Goal: Navigation & Orientation: Find specific page/section

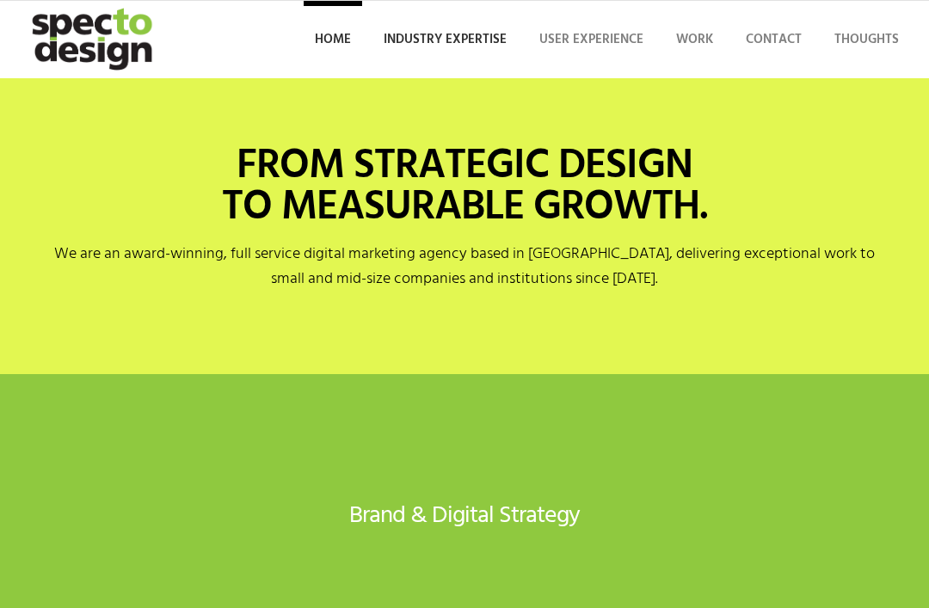
click at [472, 41] on span "Industry Expertise" at bounding box center [445, 39] width 123 height 21
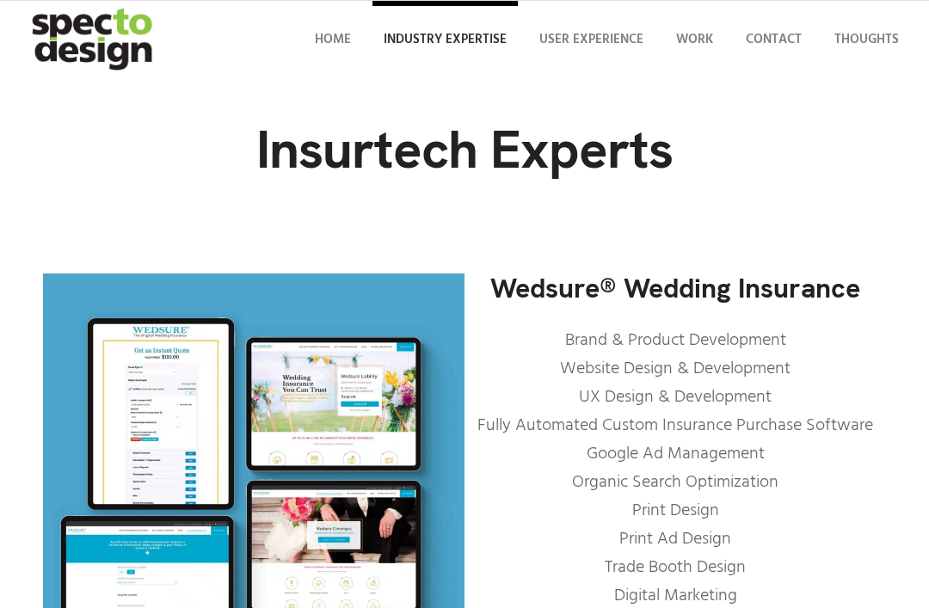
click at [106, 46] on img "specto-logo-2020" at bounding box center [94, 39] width 150 height 77
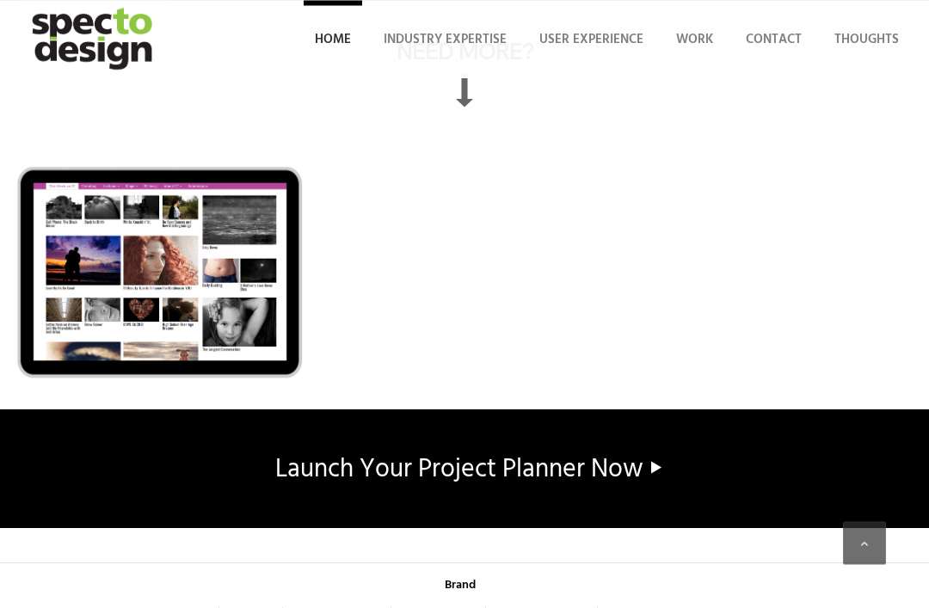
scroll to position [13460, 0]
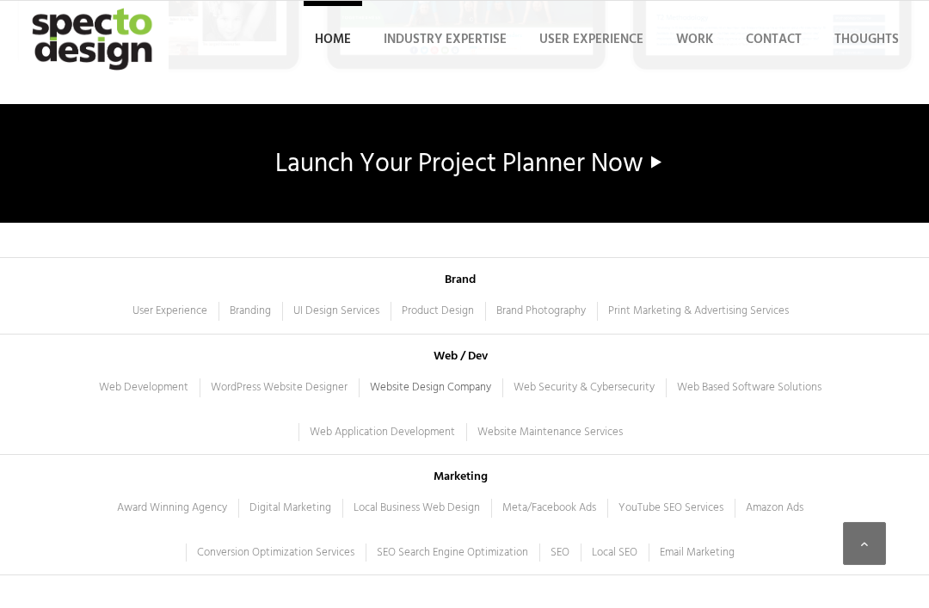
click at [452, 378] on span "Website Design Company" at bounding box center [430, 387] width 121 height 18
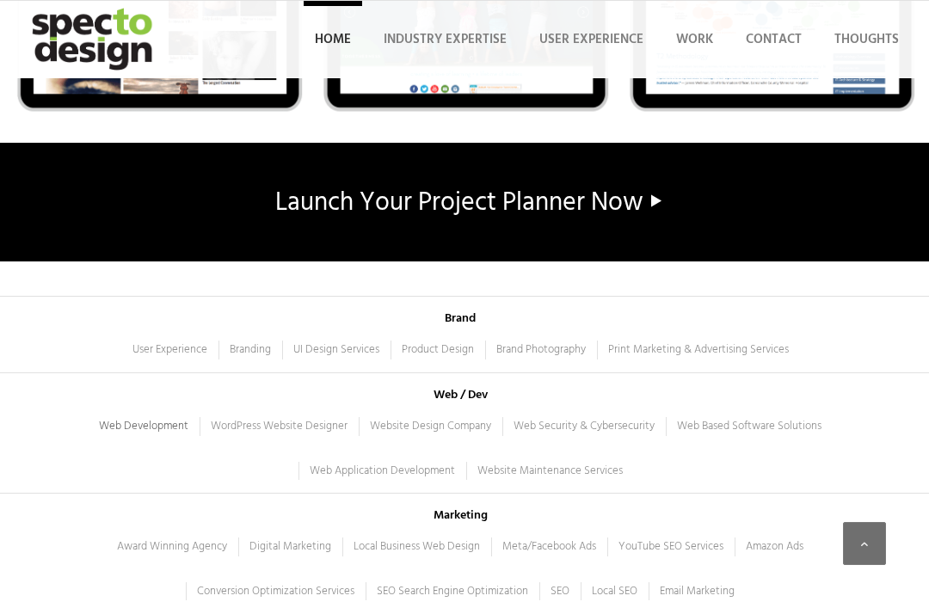
click at [180, 417] on span "Web Development" at bounding box center [143, 426] width 89 height 18
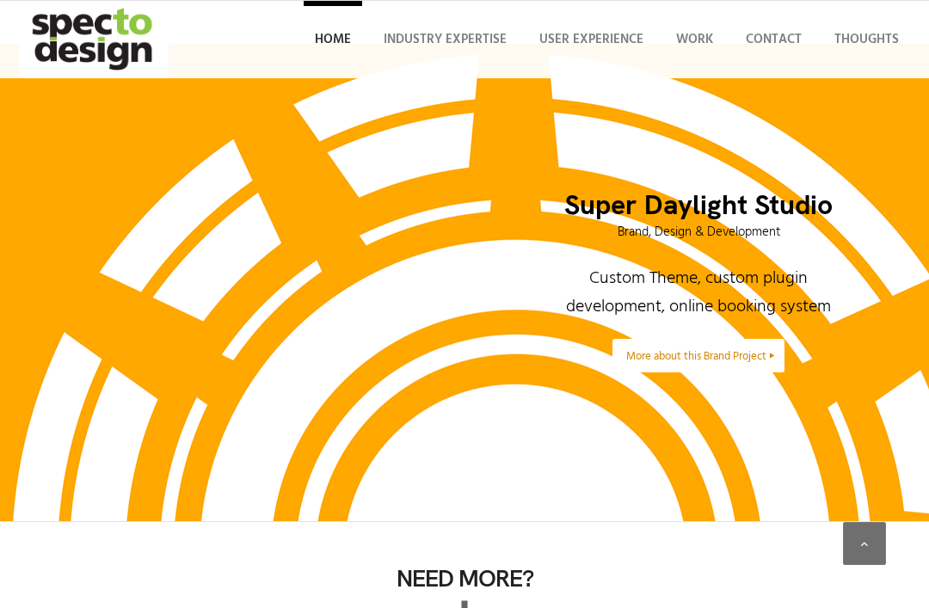
scroll to position [12622, 0]
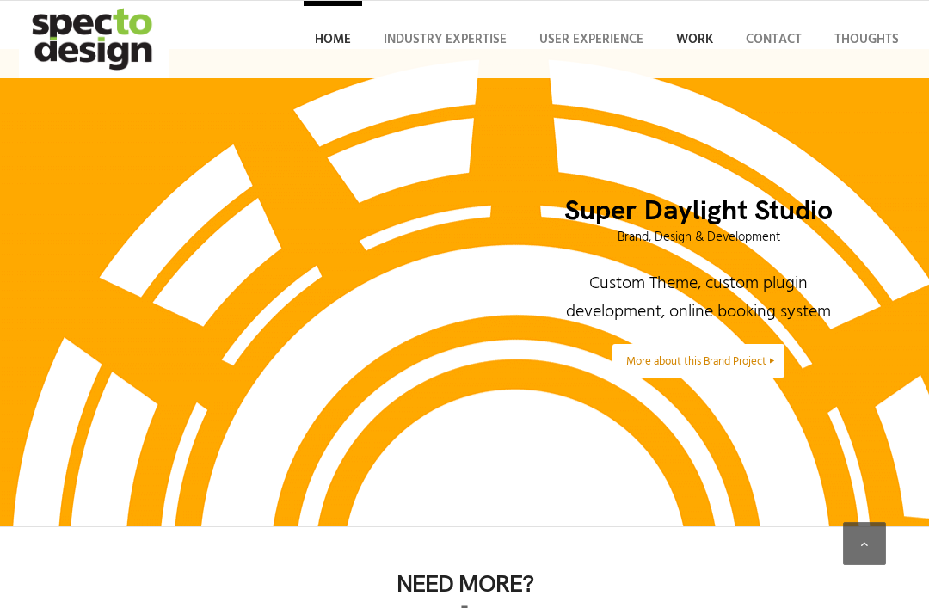
click at [691, 39] on span "Work" at bounding box center [694, 39] width 37 height 21
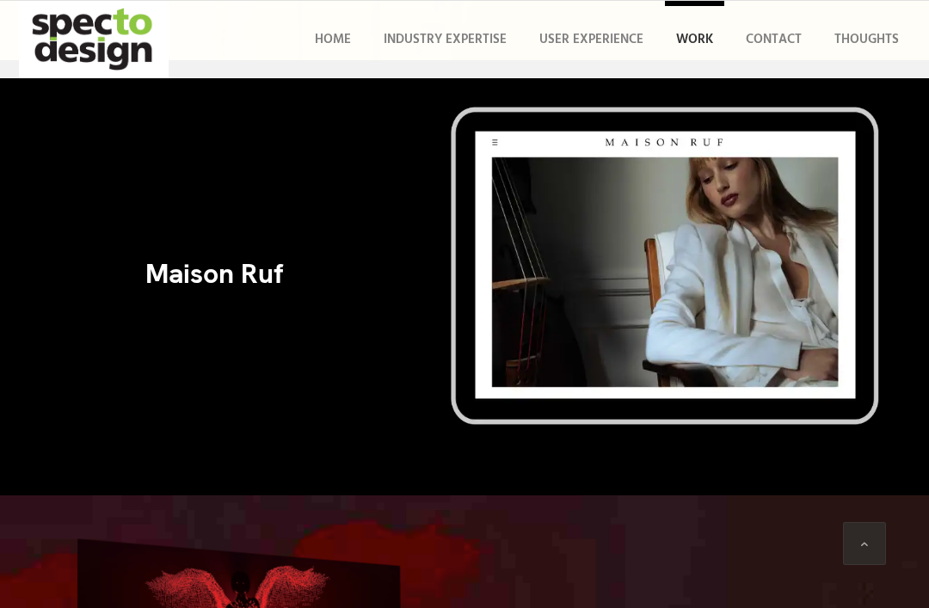
scroll to position [1973, 0]
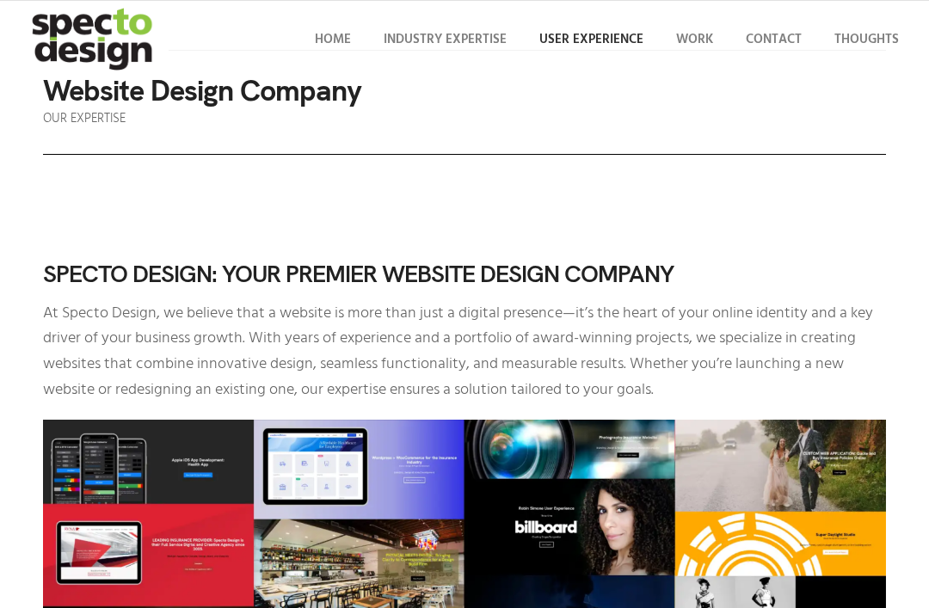
click at [598, 37] on span "User Experience" at bounding box center [591, 39] width 104 height 21
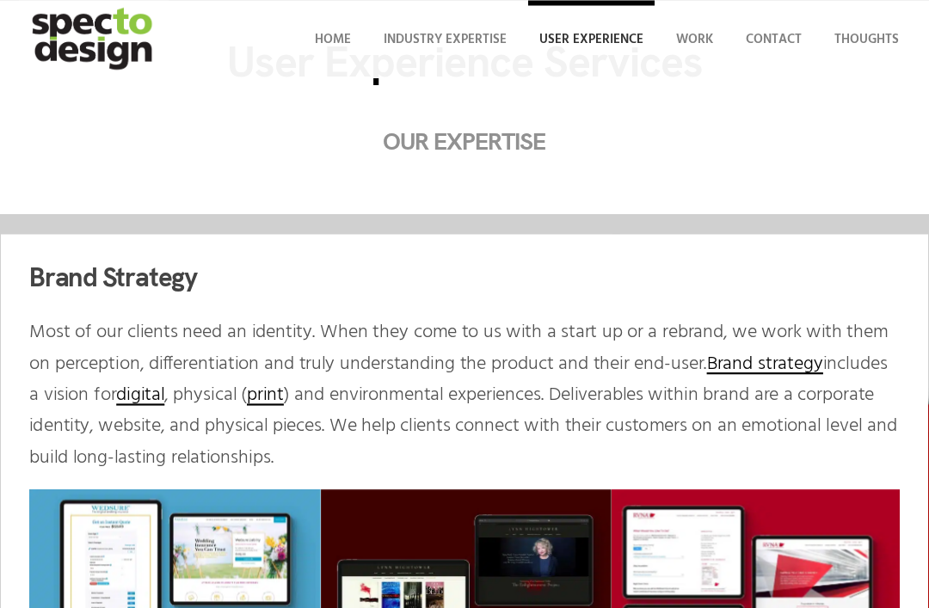
scroll to position [107, 0]
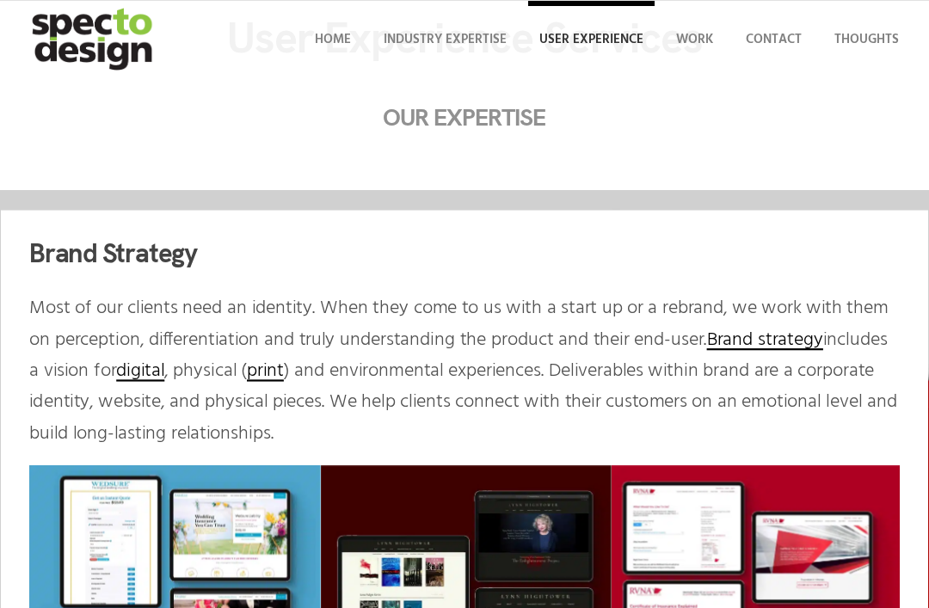
click at [164, 370] on link "digital" at bounding box center [140, 371] width 48 height 30
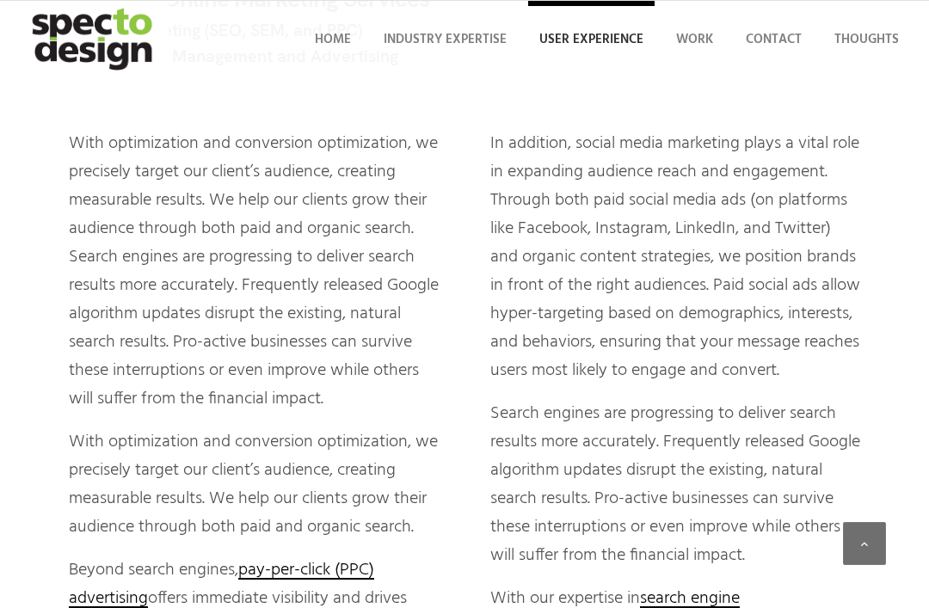
scroll to position [4691, 0]
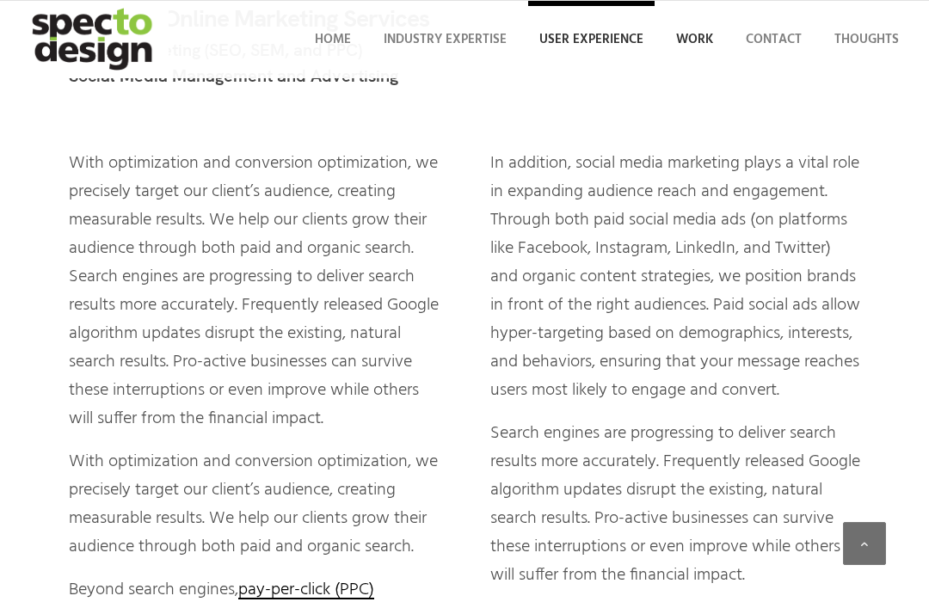
click at [698, 45] on span "Work" at bounding box center [694, 39] width 37 height 21
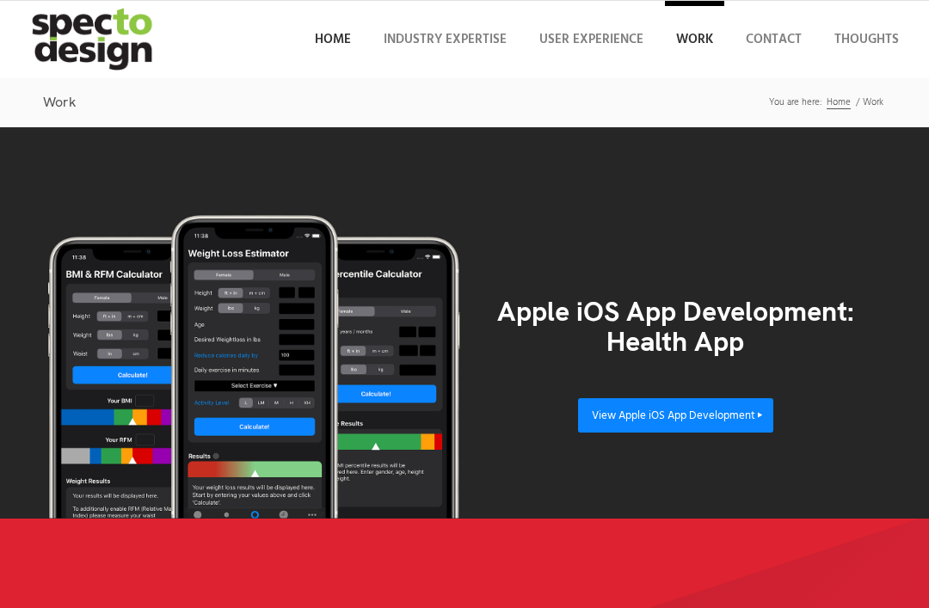
click at [333, 40] on span "Home" at bounding box center [333, 39] width 36 height 21
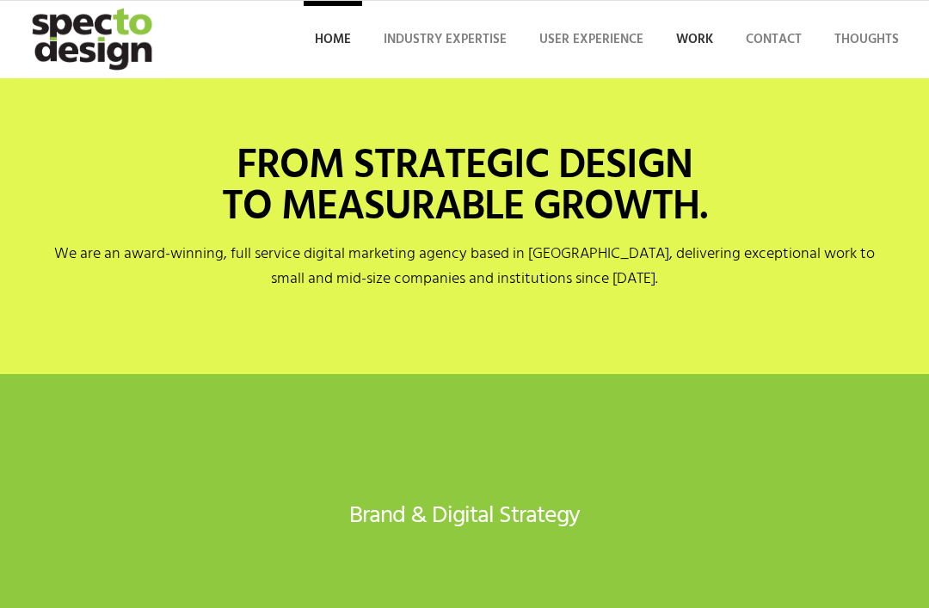
click at [692, 41] on span "Work" at bounding box center [694, 39] width 37 height 21
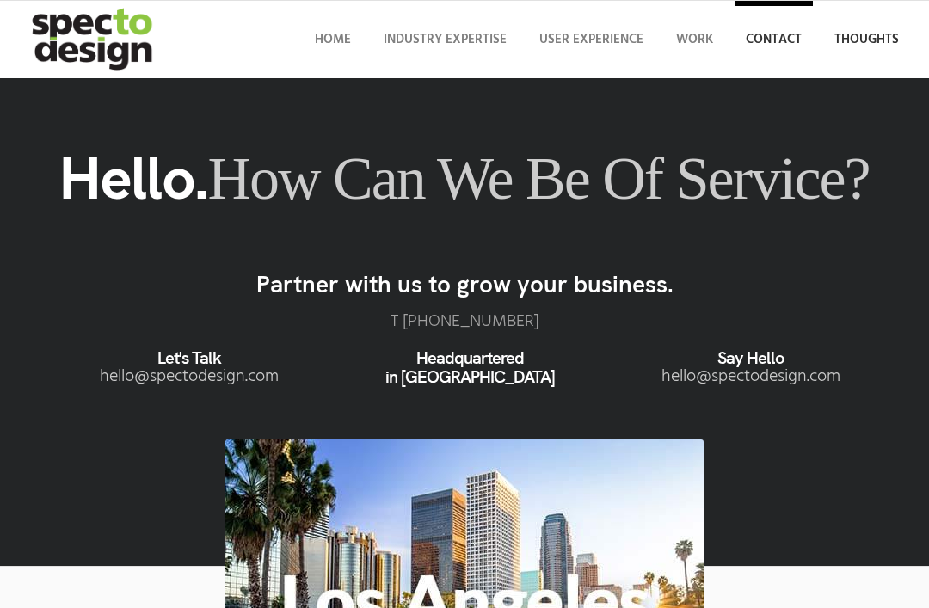
click at [870, 34] on span "Thoughts" at bounding box center [866, 39] width 64 height 21
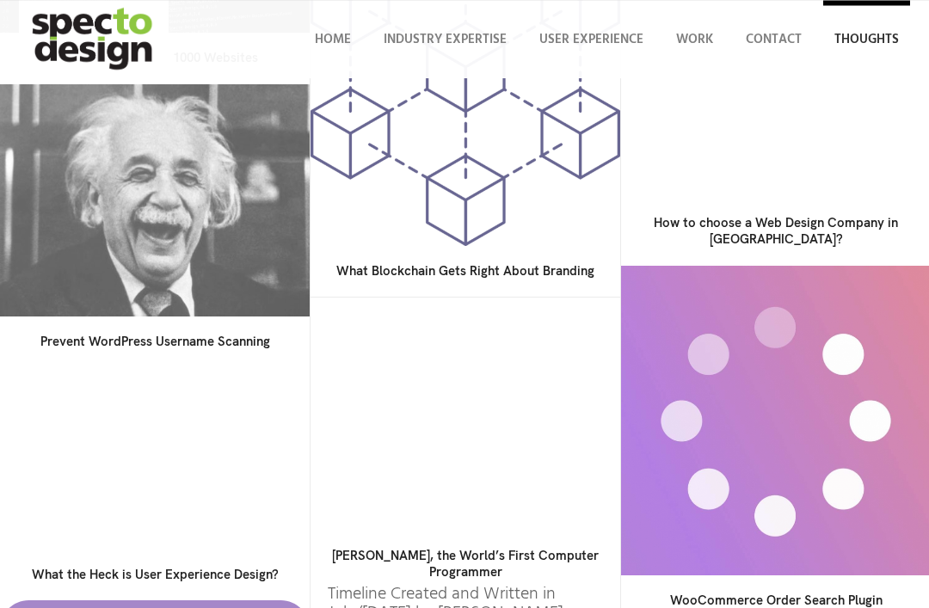
scroll to position [293, 0]
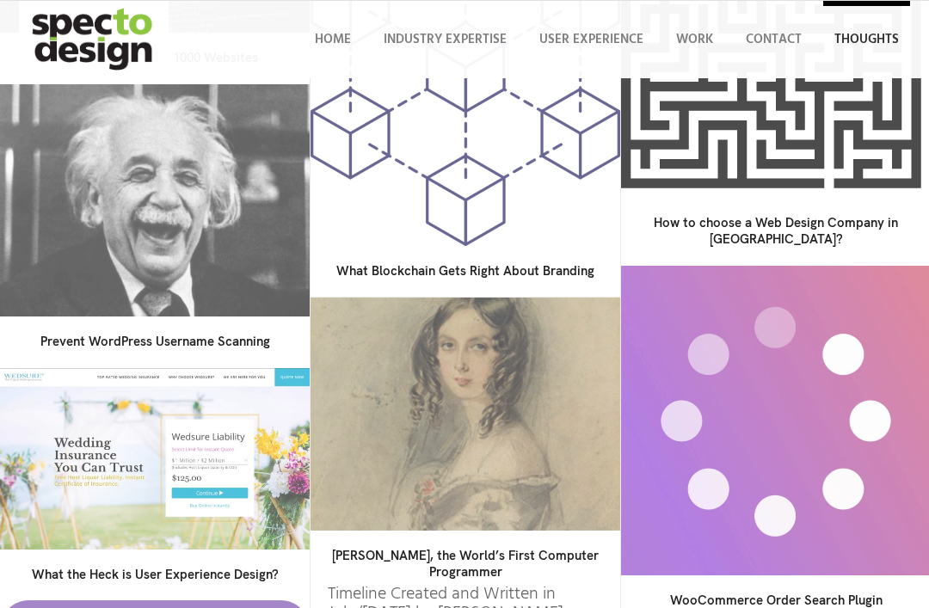
click at [821, 183] on img at bounding box center [776, 43] width 310 height 310
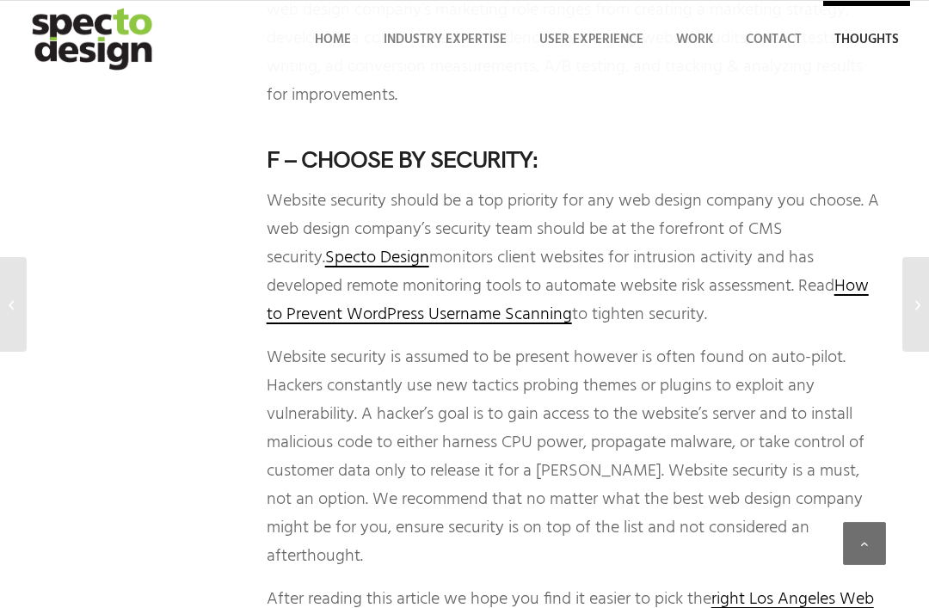
scroll to position [3014, 0]
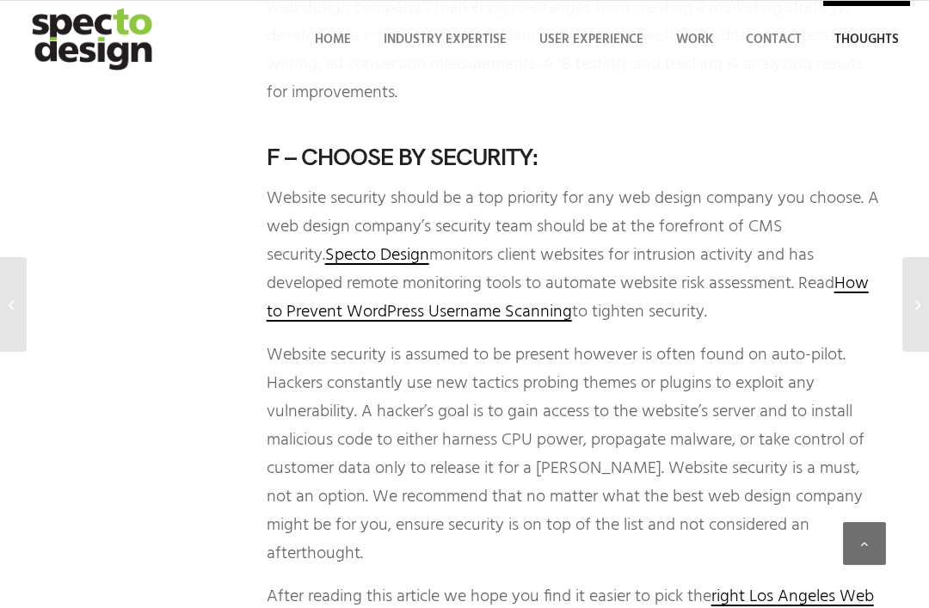
click at [801, 583] on link "right Los Angeles Web Design company" at bounding box center [570, 611] width 607 height 56
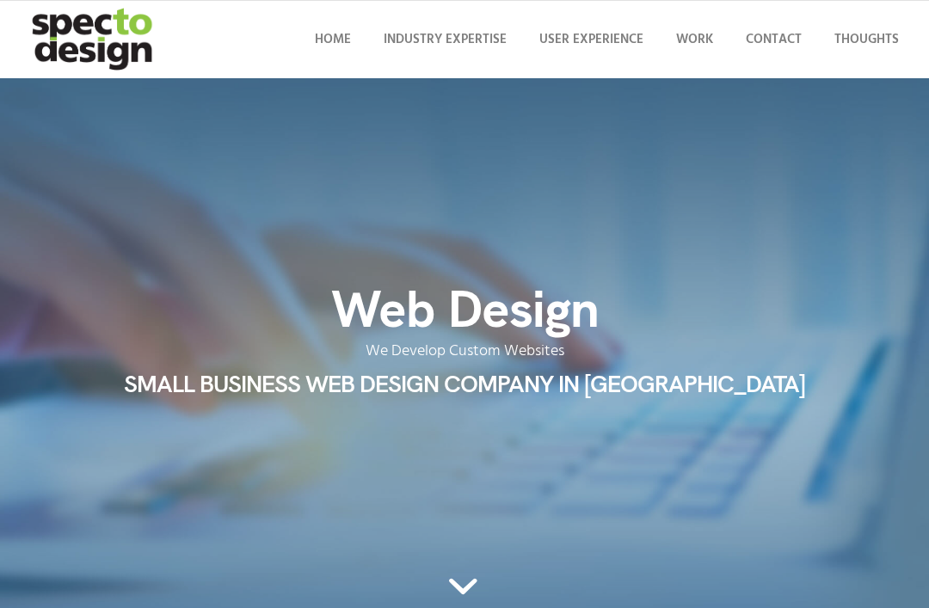
click at [111, 47] on img "specto-logo-2020" at bounding box center [94, 39] width 150 height 77
